Goal: Transaction & Acquisition: Purchase product/service

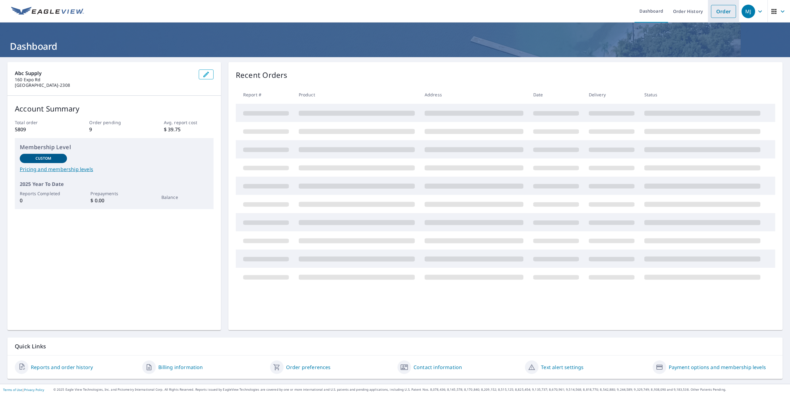
click at [717, 11] on link "Order" at bounding box center [723, 11] width 25 height 13
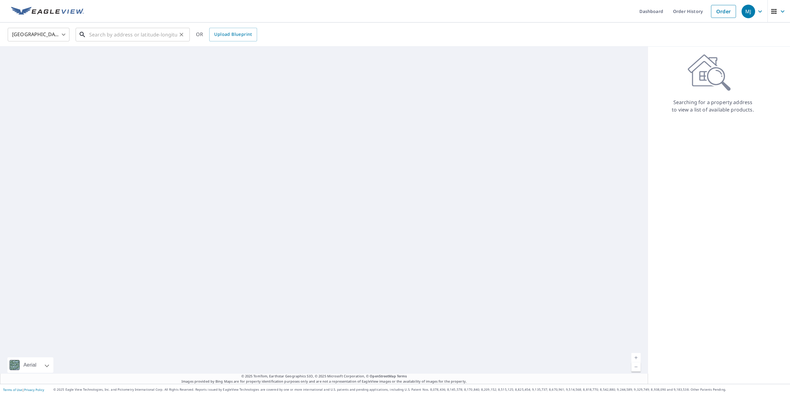
click at [124, 38] on input "text" at bounding box center [133, 34] width 88 height 17
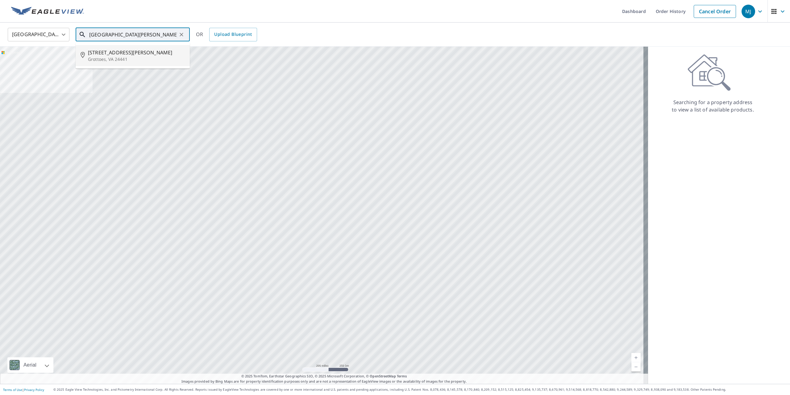
click at [118, 55] on span "[STREET_ADDRESS][PERSON_NAME]" at bounding box center [136, 52] width 97 height 7
type input "[STREET_ADDRESS][PERSON_NAME]"
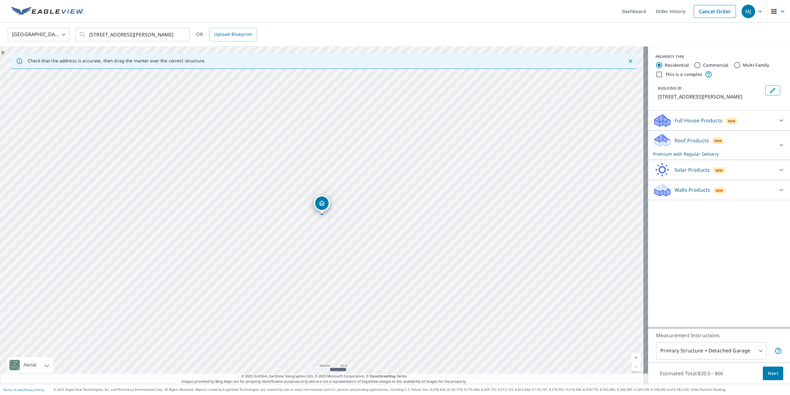
click at [777, 374] on button "Next" at bounding box center [773, 373] width 20 height 14
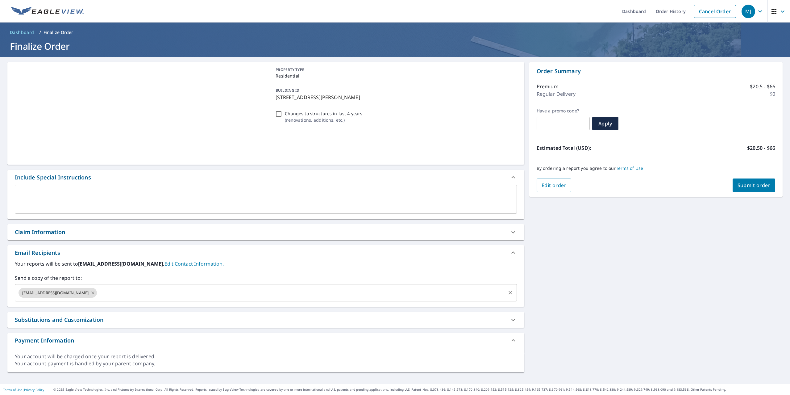
click at [90, 291] on icon at bounding box center [92, 292] width 5 height 7
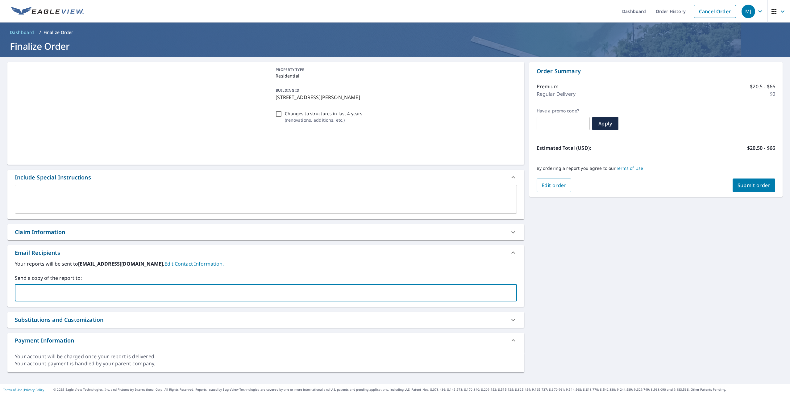
click at [72, 292] on input "text" at bounding box center [261, 293] width 487 height 12
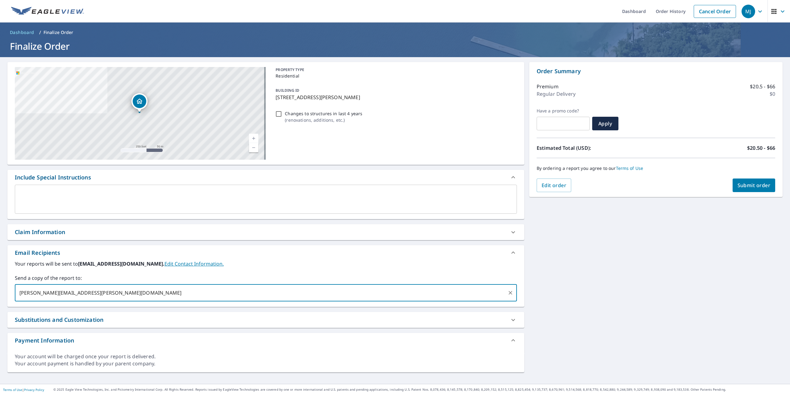
type input "[PERSON_NAME][EMAIL_ADDRESS][PERSON_NAME][DOMAIN_NAME]"
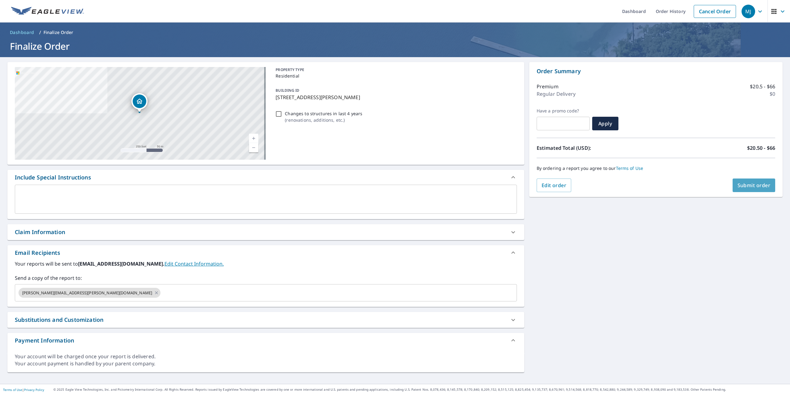
click at [748, 183] on span "Submit order" at bounding box center [754, 185] width 33 height 7
